Goal: Task Accomplishment & Management: Manage account settings

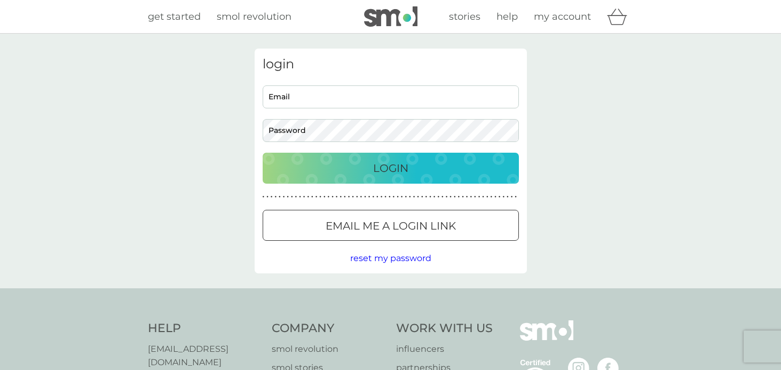
type input "[PERSON_NAME][EMAIL_ADDRESS][PERSON_NAME][DOMAIN_NAME]"
click at [418, 170] on div "Login" at bounding box center [390, 168] width 235 height 17
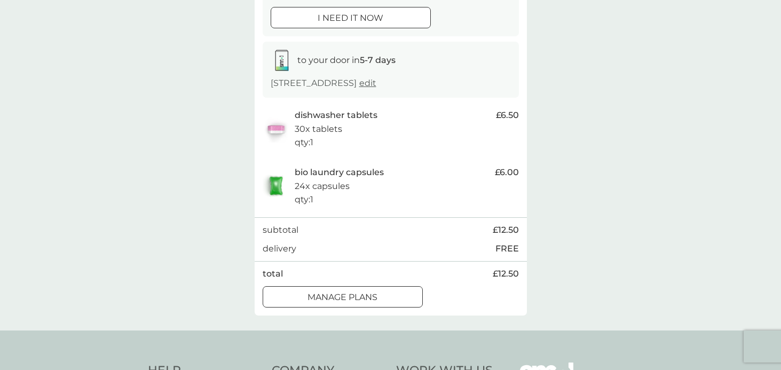
scroll to position [142, 0]
click at [367, 293] on p "manage plans" at bounding box center [343, 297] width 70 height 14
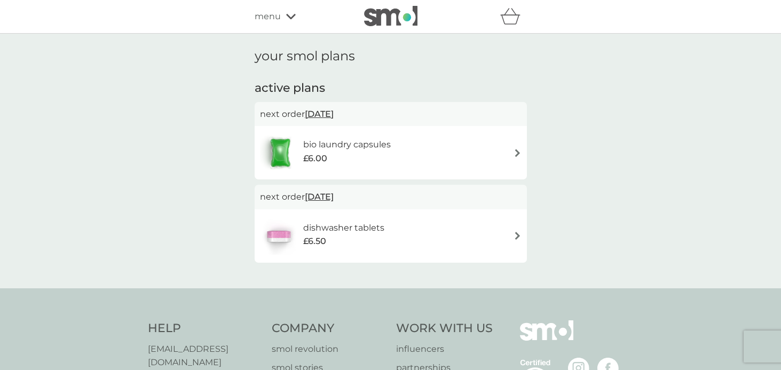
click at [423, 150] on div "bio laundry capsules £6.00" at bounding box center [391, 152] width 262 height 37
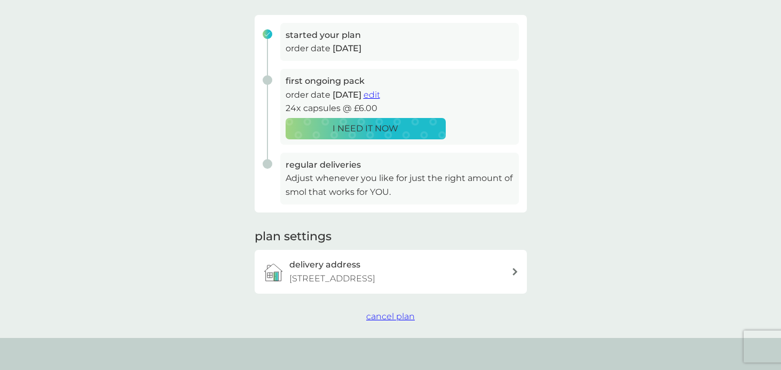
scroll to position [156, 0]
click at [396, 311] on span "cancel plan" at bounding box center [390, 315] width 49 height 10
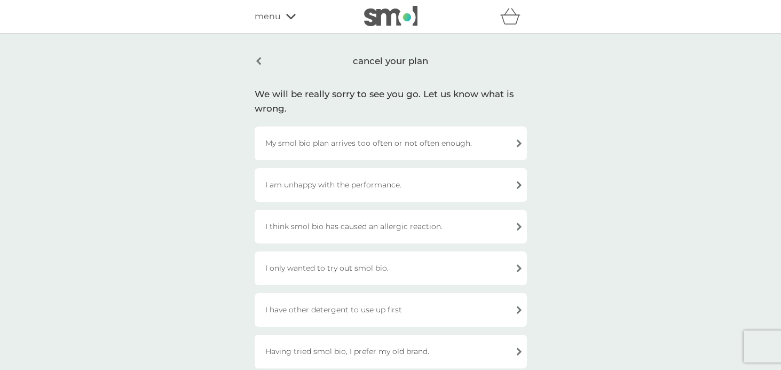
click at [385, 189] on div "I am unhappy with the performance." at bounding box center [391, 185] width 272 height 34
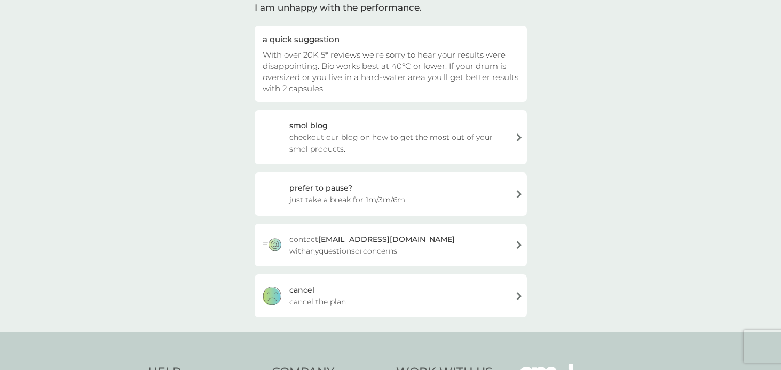
scroll to position [89, 0]
click at [346, 286] on div "cancel cancel the plan" at bounding box center [391, 295] width 272 height 43
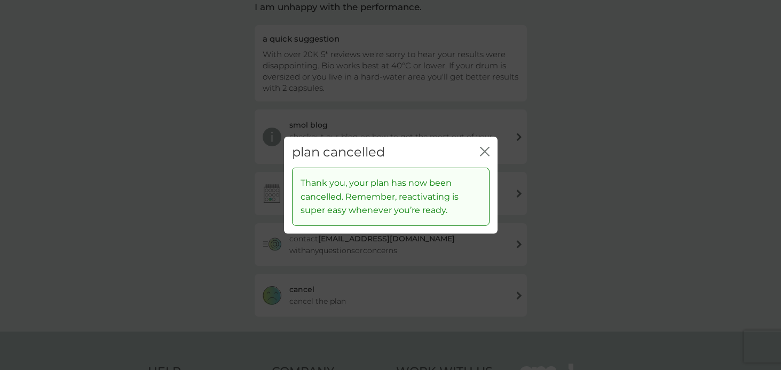
click at [481, 147] on icon "close" at bounding box center [483, 151] width 4 height 9
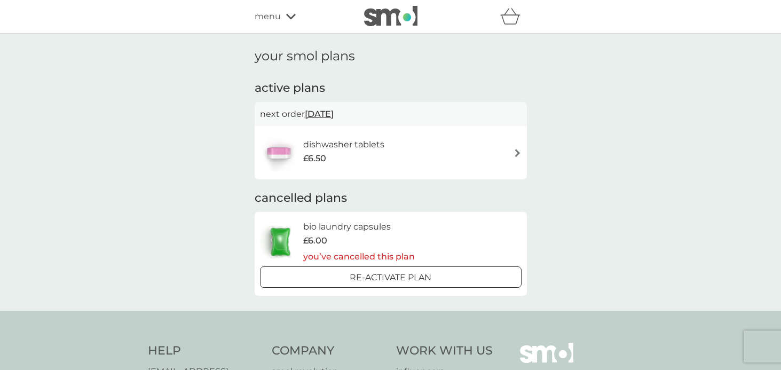
click at [435, 155] on div "dishwasher tablets £6.50" at bounding box center [391, 152] width 262 height 37
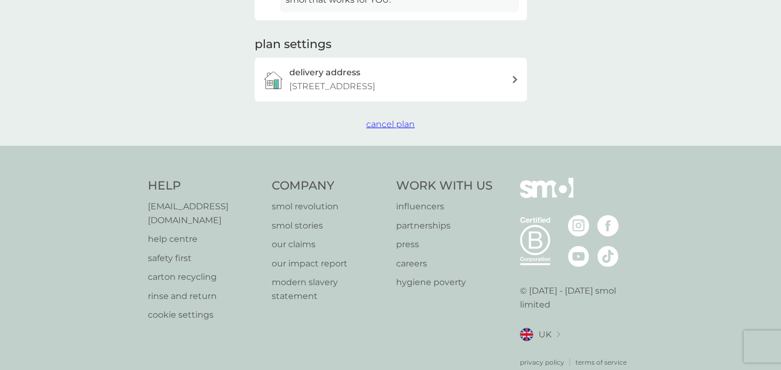
scroll to position [363, 0]
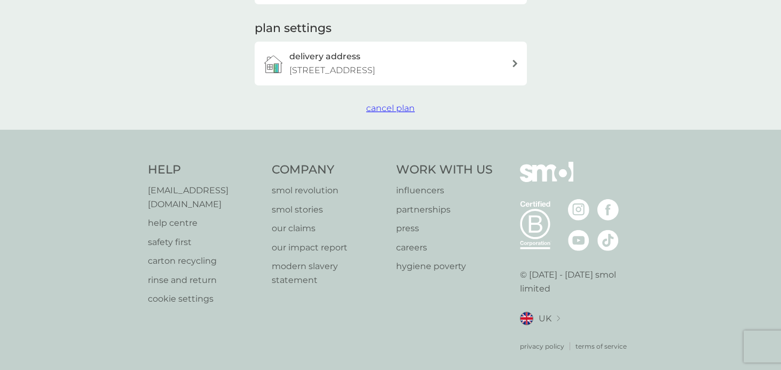
click at [386, 109] on span "cancel plan" at bounding box center [390, 108] width 49 height 10
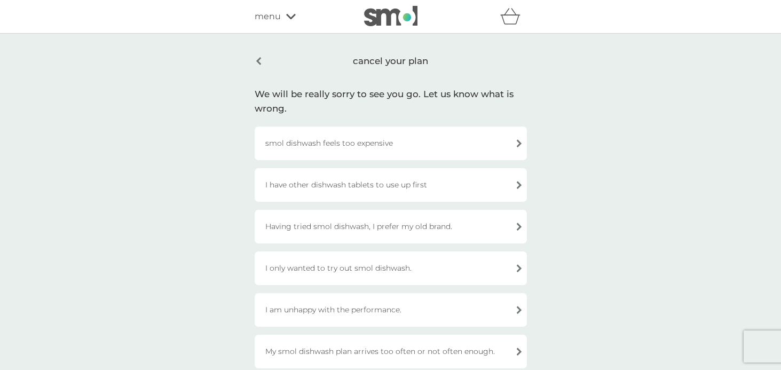
click at [405, 228] on div "Having tried smol dishwash, I prefer my old brand." at bounding box center [391, 227] width 272 height 34
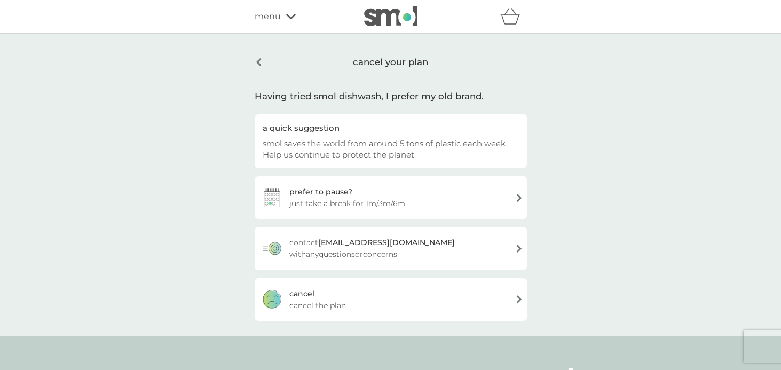
click at [328, 296] on div "cancel cancel the plan" at bounding box center [391, 299] width 272 height 43
